Goal: Transaction & Acquisition: Purchase product/service

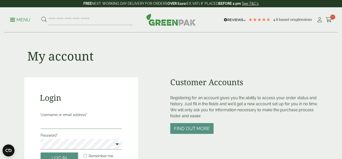
type input "**********"
click at [65, 152] on p "Remember me Log in" at bounding box center [81, 157] width 83 height 12
click at [64, 155] on button "Log in" at bounding box center [60, 157] width 38 height 11
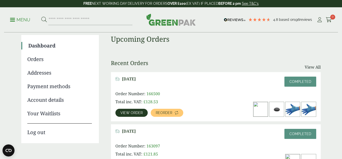
scroll to position [39, 0]
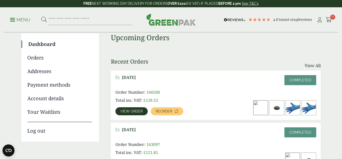
click at [132, 115] on div "[DATE] Completed Order Number: 166500 Total inc. VAT: £ 128.53 View order Reord…" at bounding box center [216, 94] width 210 height 49
click at [133, 113] on span "View order" at bounding box center [131, 111] width 22 height 4
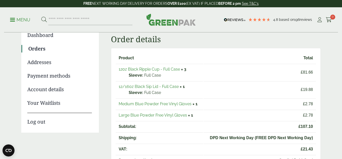
scroll to position [49, 0]
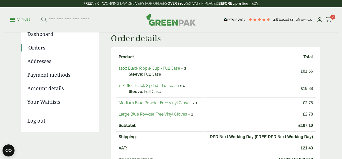
click at [147, 69] on link "12oz Black Ripple Cup - Full Case" at bounding box center [149, 68] width 61 height 5
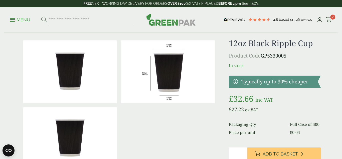
scroll to position [11, 0]
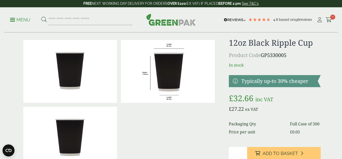
click at [244, 153] on input "*" at bounding box center [238, 152] width 18 height 12
click at [244, 152] on div "12oz Black Ripple Cup Product Code GP5330005 In stock Typically up-to 30% cheap…" at bounding box center [275, 112] width 92 height 149
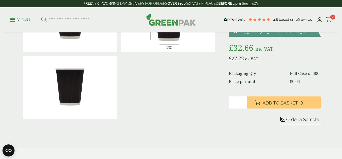
scroll to position [66, 0]
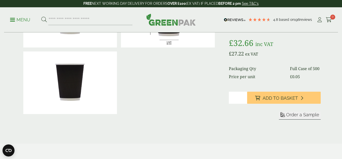
type input "*"
click at [244, 103] on input "*" at bounding box center [238, 97] width 18 height 12
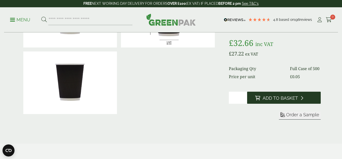
click at [255, 103] on button "Add to Basket" at bounding box center [284, 97] width 74 height 12
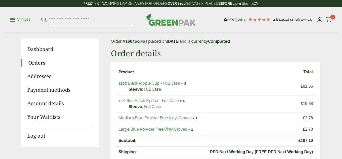
click at [163, 101] on link "12/16oz Black Sip Lid - Full Case" at bounding box center [149, 100] width 60 height 5
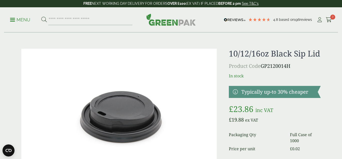
click at [342, 16] on div "Menu 4.8 Based on 196" at bounding box center [171, 19] width 342 height 25
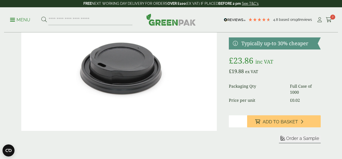
scroll to position [70, 0]
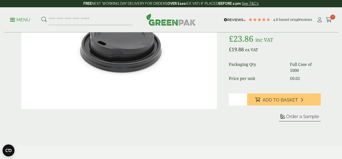
click at [269, 114] on div "Order a Sample" at bounding box center [275, 117] width 92 height 8
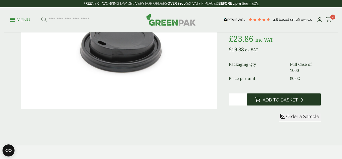
click at [273, 101] on span "Add to Basket" at bounding box center [280, 100] width 35 height 6
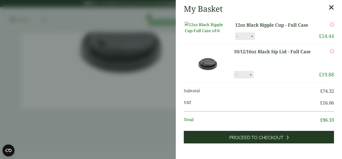
click at [293, 143] on link "Proceed to Checkout" at bounding box center [259, 136] width 150 height 13
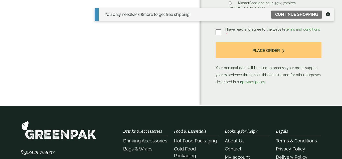
scroll to position [109, 0]
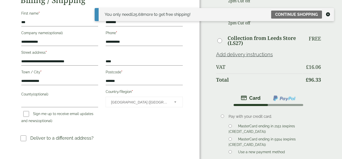
drag, startPoint x: 342, startPoint y: 32, endPoint x: 342, endPoint y: 58, distance: 26.0
click at [342, 58] on html "**********" at bounding box center [171, 133] width 342 height 484
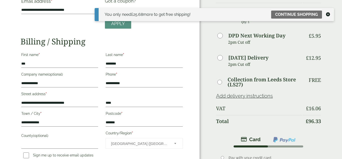
scroll to position [0, 0]
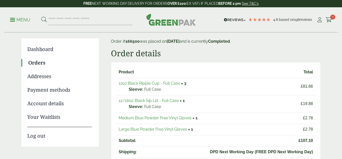
scroll to position [34, 0]
click at [43, 64] on link "Orders" at bounding box center [60, 63] width 64 height 8
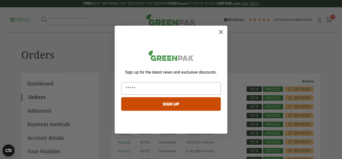
click at [221, 30] on circle "Close dialog" at bounding box center [221, 32] width 8 height 8
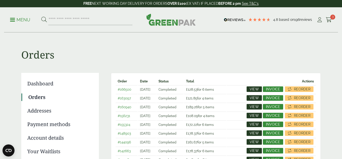
click at [342, 22] on div "Menu 4.8 Based on 196" at bounding box center [171, 19] width 342 height 25
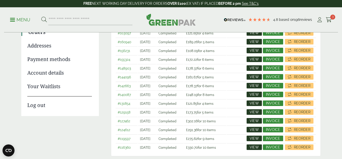
scroll to position [64, 0]
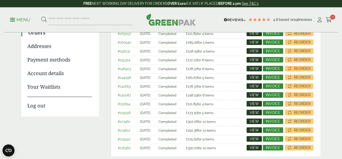
click at [254, 59] on span "View" at bounding box center [254, 60] width 9 height 4
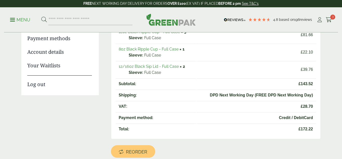
scroll to position [83, 0]
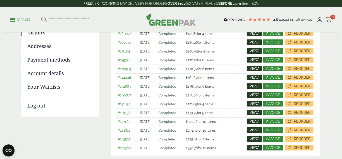
click at [256, 36] on link "View" at bounding box center [254, 34] width 15 height 6
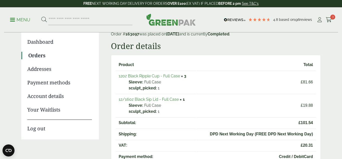
scroll to position [42, 0]
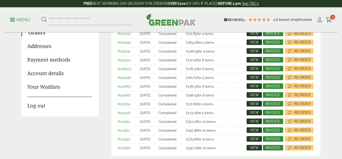
click at [252, 43] on span "View" at bounding box center [254, 42] width 9 height 4
click at [254, 51] on span "View" at bounding box center [254, 51] width 9 height 4
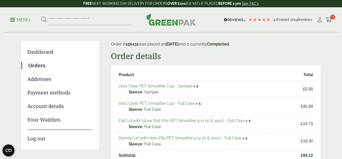
scroll to position [36, 0]
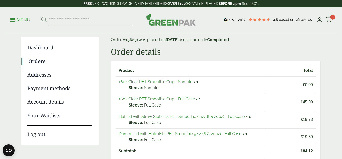
click at [197, 116] on link "Flat Lid with Straw Slot (Fits PET Smoothie 9,12,16 & 20oz) - Full Case" at bounding box center [182, 116] width 126 height 5
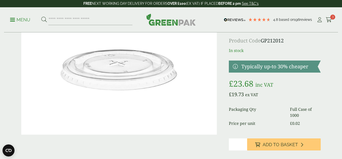
scroll to position [65, 0]
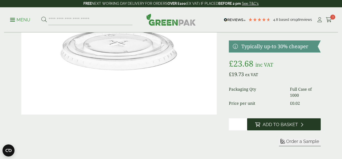
click at [284, 127] on span "Add to Basket" at bounding box center [280, 124] width 35 height 6
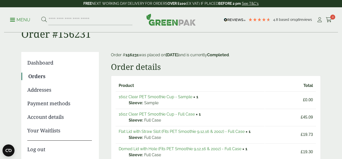
click at [182, 115] on link "16oz Clear PET Smoothie Cup - Full Case" at bounding box center [157, 113] width 76 height 5
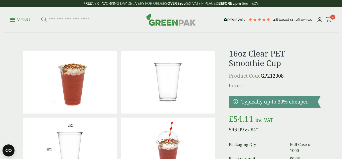
drag, startPoint x: 342, startPoint y: 45, endPoint x: 342, endPoint y: 48, distance: 3.3
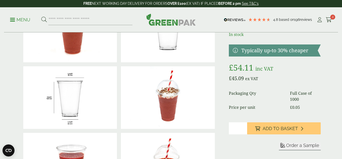
scroll to position [80, 0]
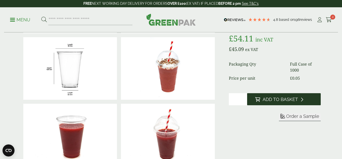
click at [295, 97] on span "Add to Basket" at bounding box center [280, 99] width 35 height 6
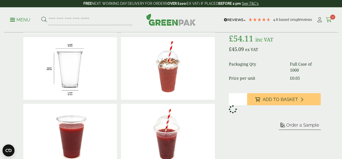
click at [329, 22] on link "Cart 4" at bounding box center [329, 20] width 6 height 8
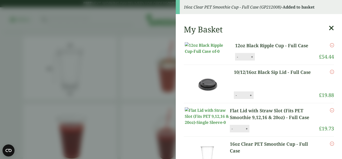
drag, startPoint x: 342, startPoint y: 34, endPoint x: 342, endPoint y: 79, distance: 44.6
click at [342, 79] on div "16oz Clear PET Smoothie Cup - Full Case (GP212008) - Added to basket My Basket …" at bounding box center [259, 79] width 166 height 159
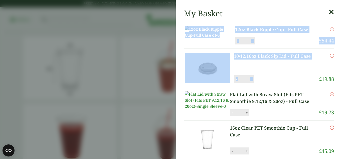
scroll to position [30, 0]
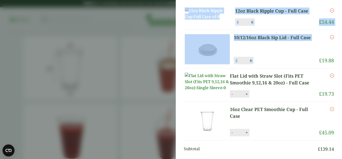
drag, startPoint x: 342, startPoint y: 121, endPoint x: 342, endPoint y: 157, distance: 35.1
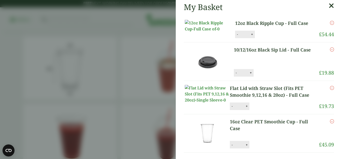
scroll to position [10, 0]
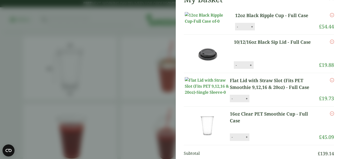
click at [19, 80] on aside "My Basket 12oz Black Ripple Cup - Full Case 12oz Black Ripple Cup - Full Case q…" at bounding box center [171, 79] width 342 height 159
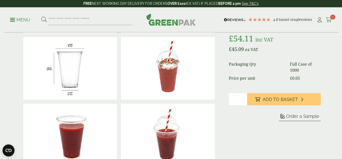
click at [330, 21] on icon at bounding box center [329, 19] width 6 height 5
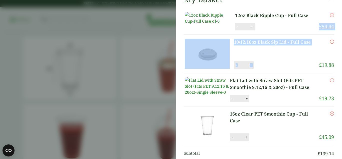
drag, startPoint x: 342, startPoint y: 21, endPoint x: 342, endPoint y: 56, distance: 35.1
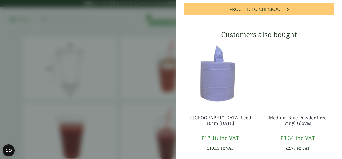
scroll to position [200, 0]
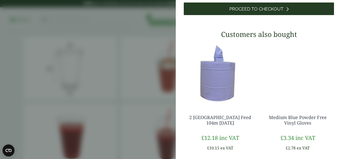
click at [279, 15] on link "Proceed to Checkout" at bounding box center [259, 9] width 150 height 13
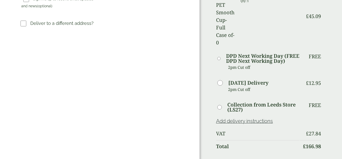
scroll to position [234, 0]
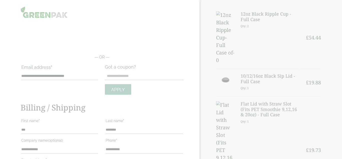
scroll to position [0, 0]
